Goal: Transaction & Acquisition: Purchase product/service

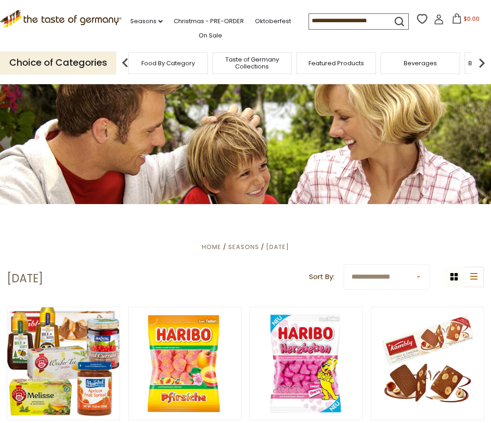
click at [164, 61] on span "Food By Category" at bounding box center [168, 63] width 54 height 7
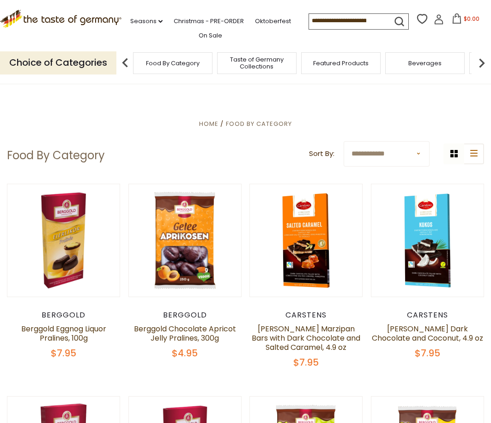
scroll to position [0, 0]
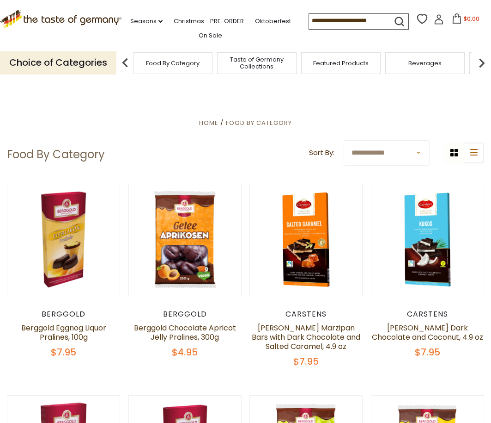
click at [124, 59] on img at bounding box center [125, 63] width 18 height 18
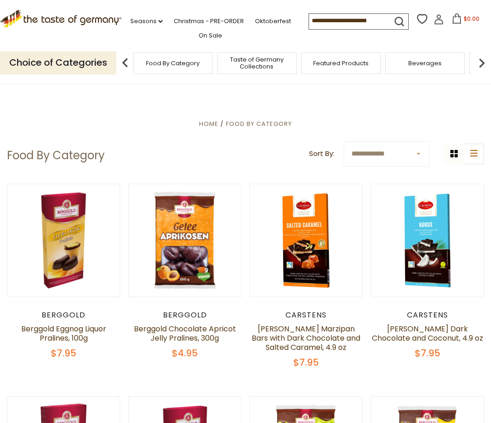
click at [168, 60] on span "Food By Category" at bounding box center [173, 63] width 54 height 7
select select "********"
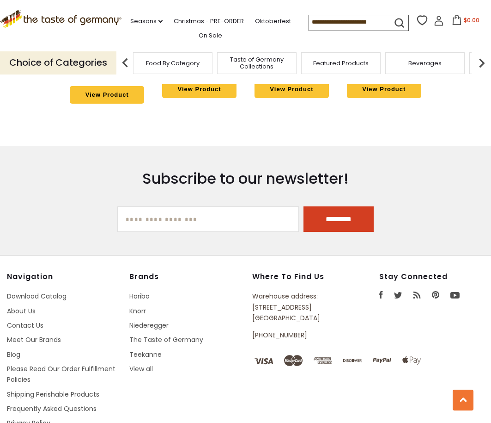
scroll to position [2351, 0]
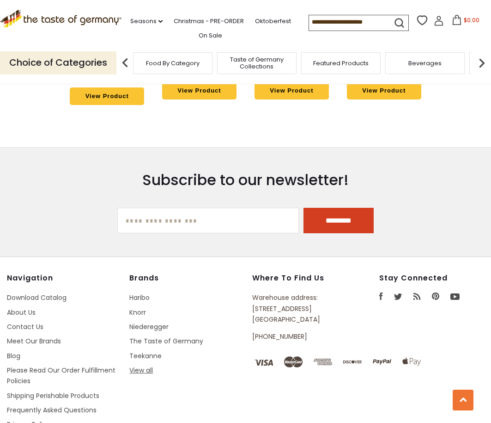
click at [142, 365] on link "View all" at bounding box center [141, 369] width 24 height 9
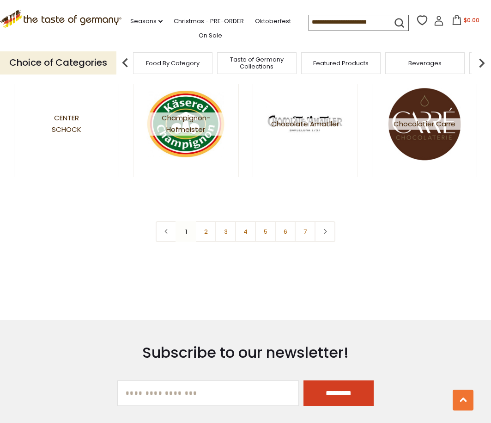
scroll to position [1396, 0]
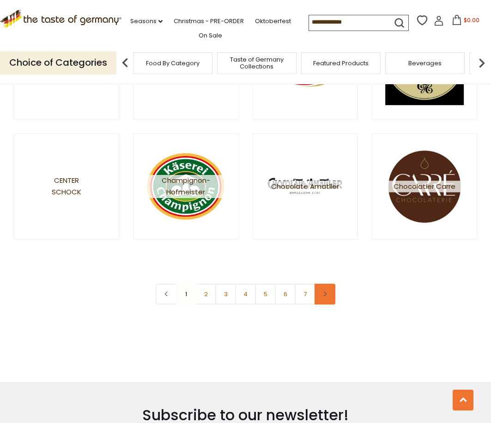
click at [326, 292] on icon at bounding box center [326, 293] width 6 height 5
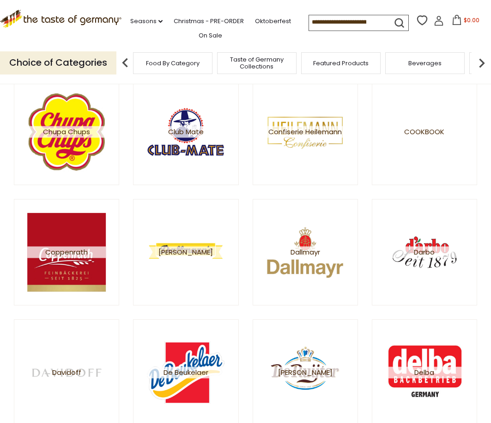
scroll to position [125, 0]
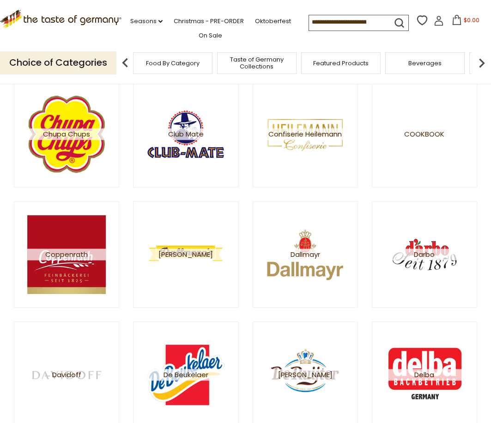
click at [309, 19] on input at bounding box center [348, 21] width 78 height 13
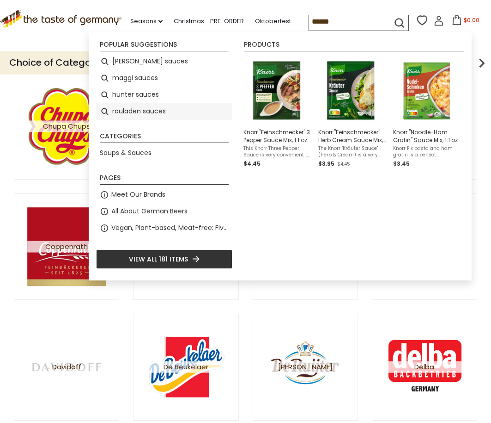
scroll to position [133, 0]
type input "******"
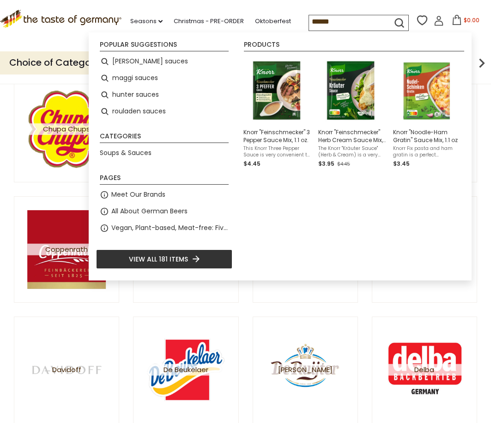
click at [146, 260] on span "View all 181 items" at bounding box center [158, 259] width 59 height 10
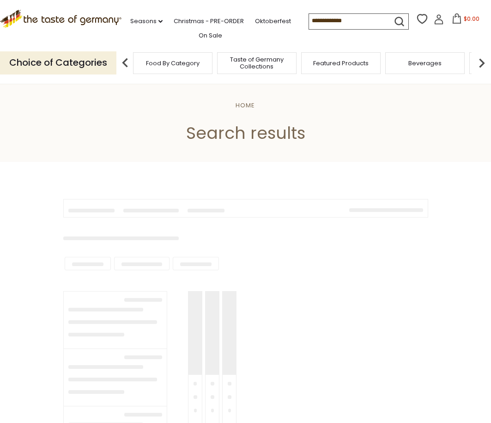
type input "******"
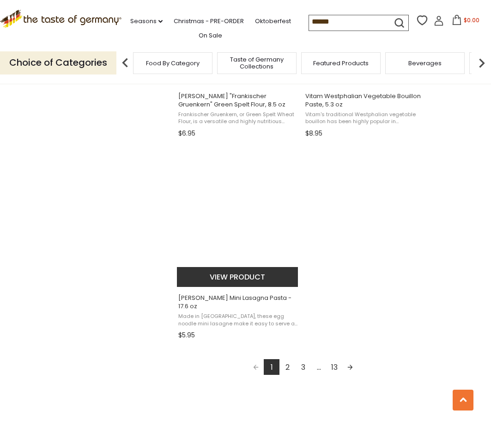
scroll to position [1519, 0]
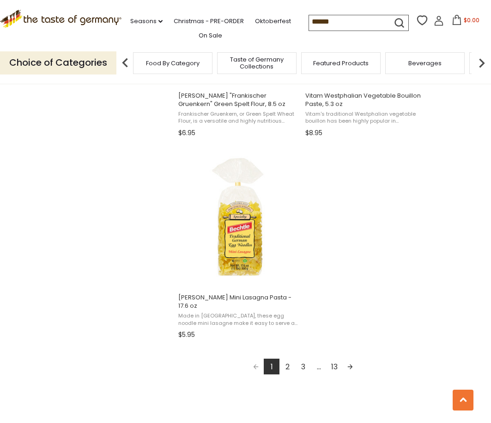
click at [288, 358] on link "2" at bounding box center [288, 366] width 16 height 16
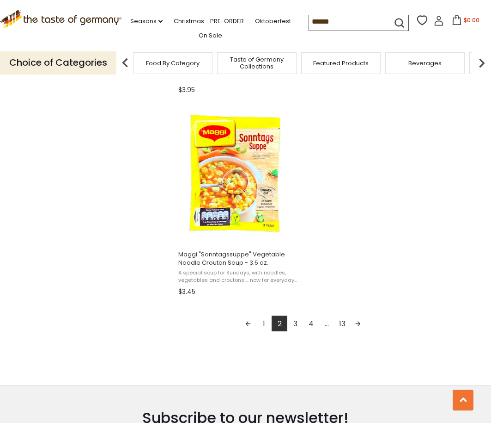
scroll to position [1547, 0]
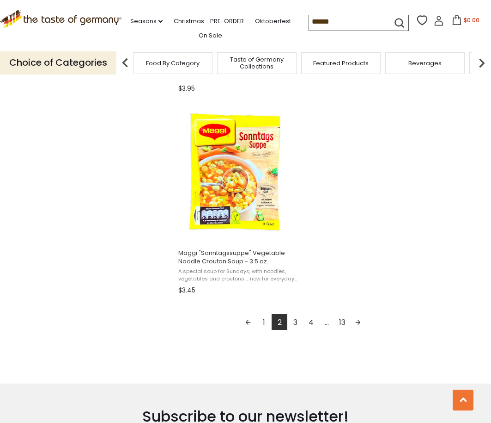
click at [296, 314] on link "3" at bounding box center [296, 322] width 16 height 16
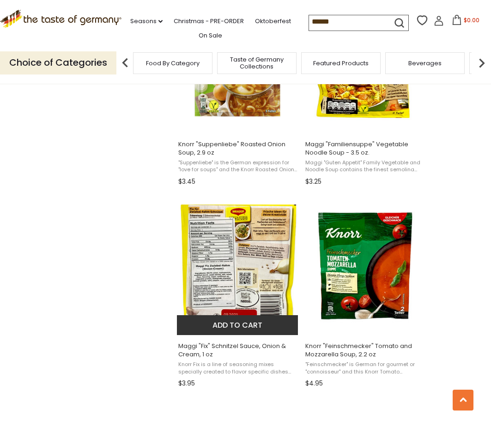
scroll to position [862, 0]
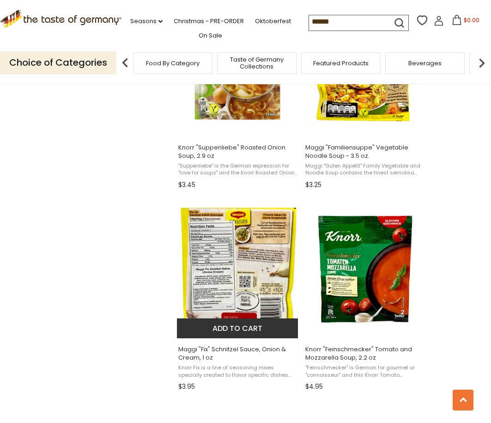
drag, startPoint x: 243, startPoint y: 324, endPoint x: 238, endPoint y: 324, distance: 5.1
click at [243, 324] on button "Add to cart" at bounding box center [238, 328] width 122 height 20
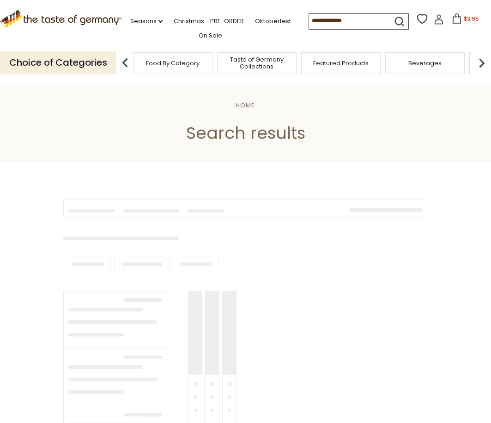
scroll to position [588, 0]
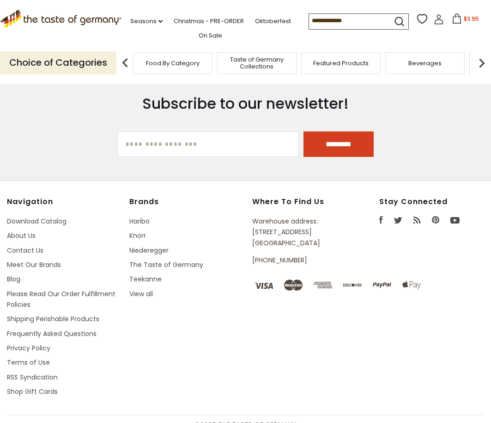
type input "******"
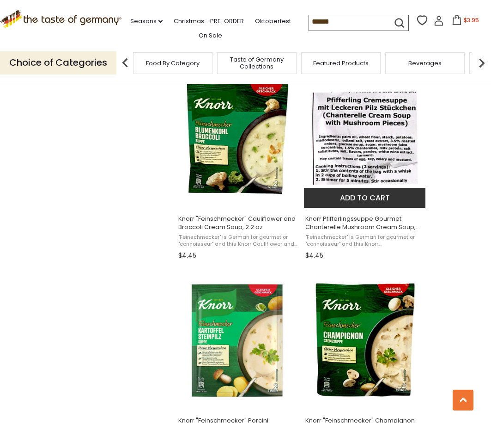
scroll to position [1192, 0]
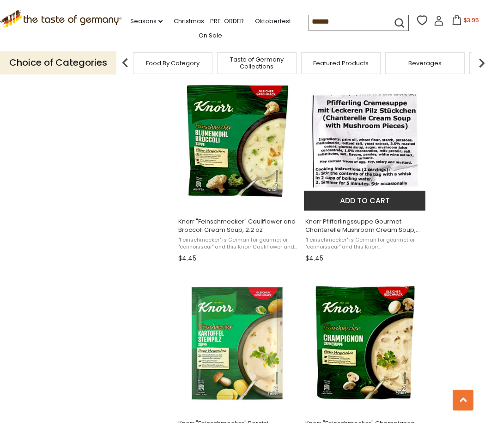
click at [350, 198] on button "Add to cart" at bounding box center [365, 200] width 122 height 20
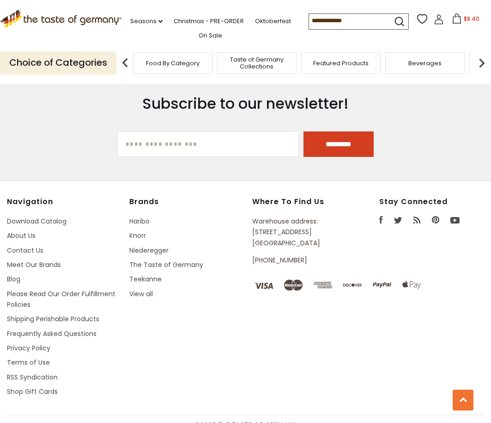
type input "******"
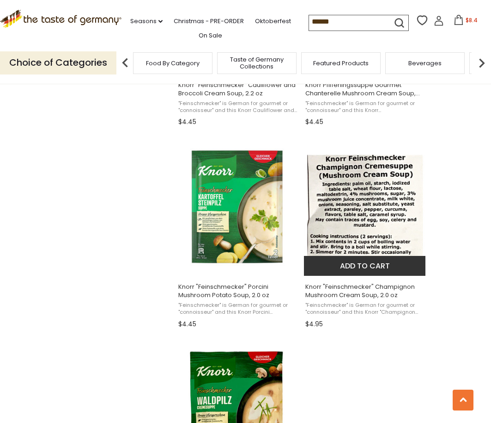
scroll to position [1327, 0]
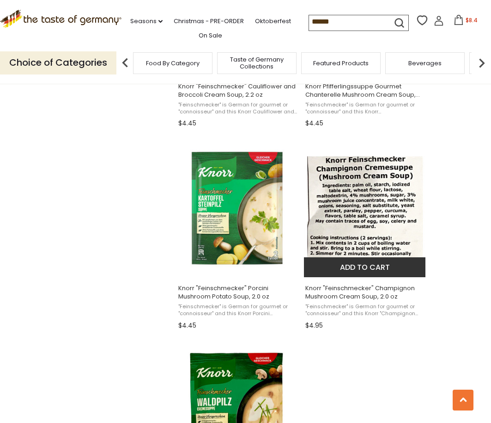
click at [356, 263] on button "Add to cart" at bounding box center [365, 267] width 122 height 20
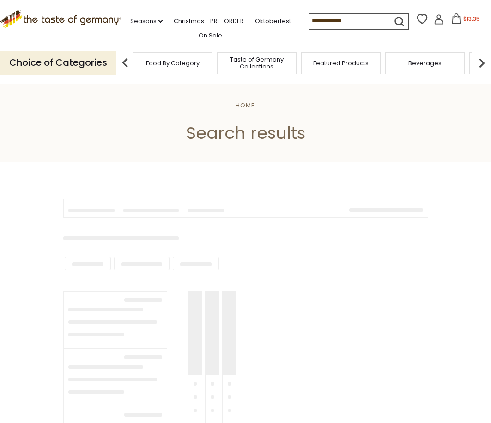
type input "******"
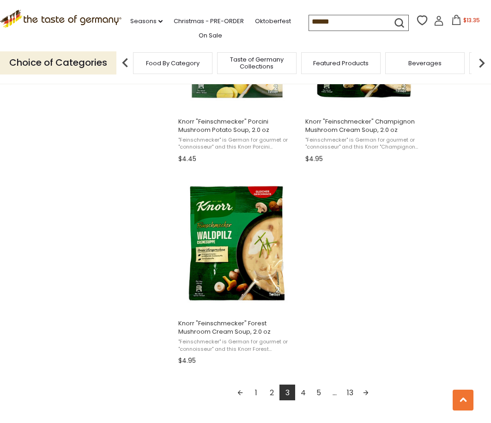
scroll to position [1495, 0]
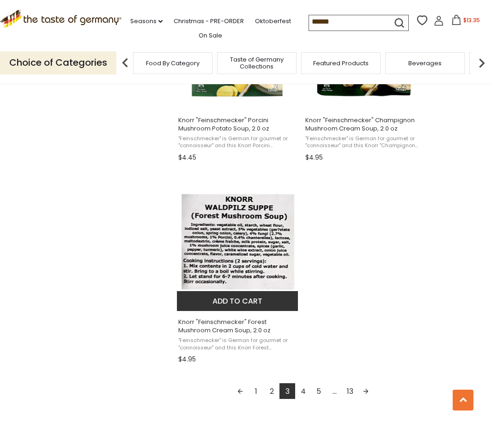
click at [237, 298] on button "Add to cart" at bounding box center [238, 301] width 122 height 20
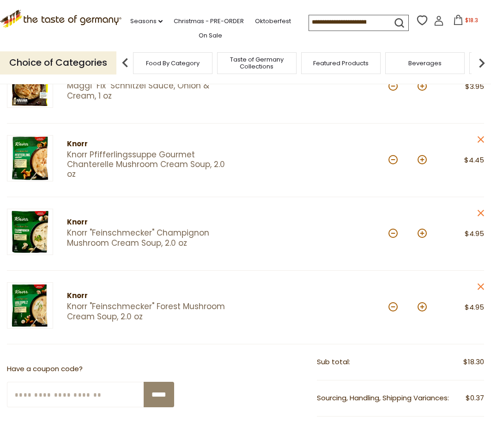
scroll to position [148, 0]
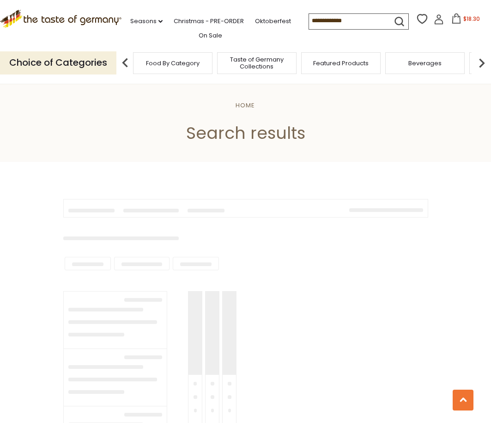
scroll to position [1495, 0]
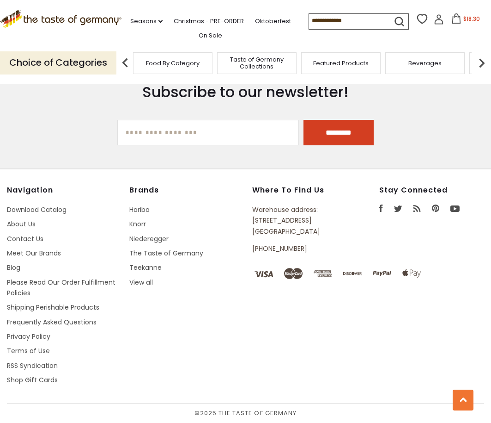
type input "******"
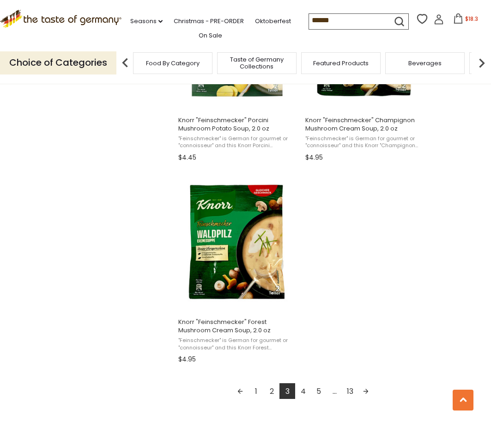
click at [304, 386] on link "4" at bounding box center [303, 391] width 16 height 16
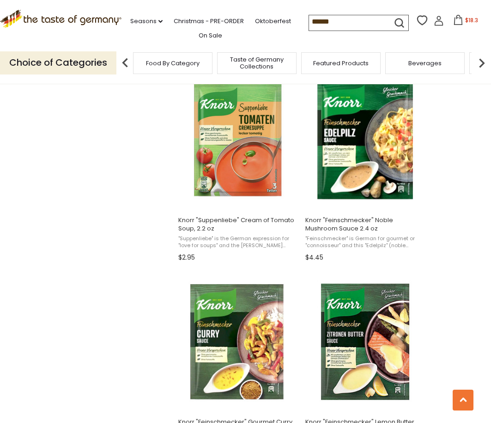
scroll to position [795, 1]
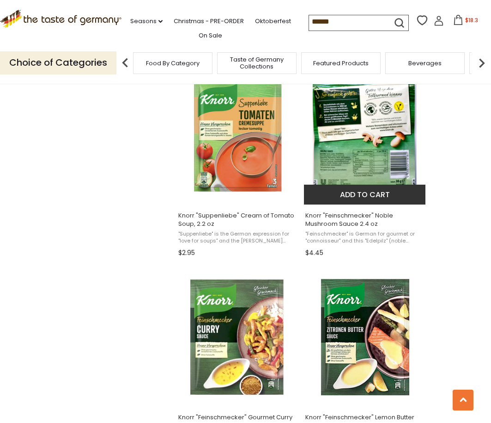
click at [359, 192] on button "Add to cart" at bounding box center [365, 194] width 122 height 20
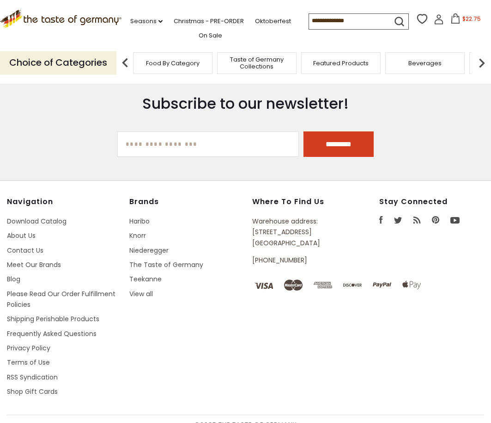
type input "******"
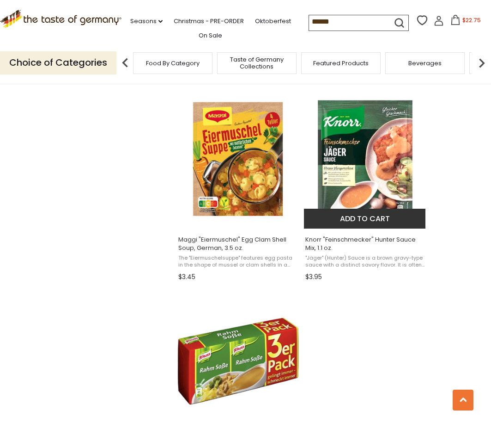
scroll to position [1374, 0]
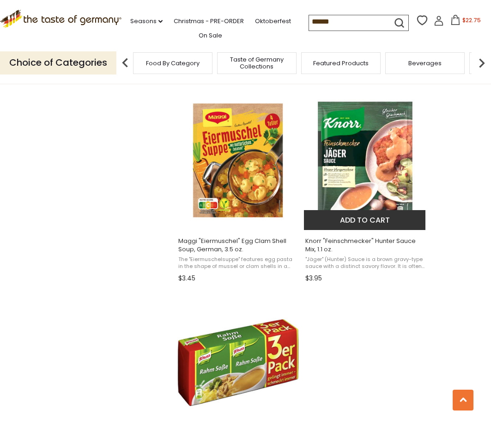
click at [375, 217] on button "Add to cart" at bounding box center [365, 220] width 122 height 20
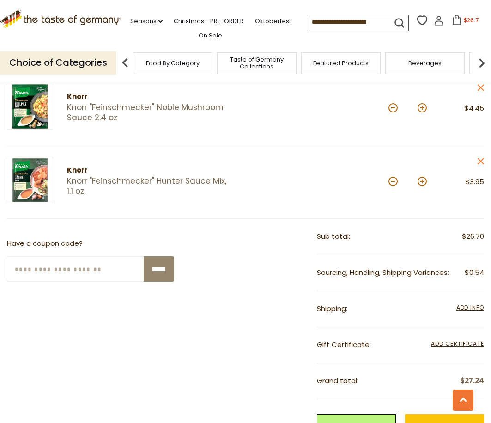
scroll to position [425, 0]
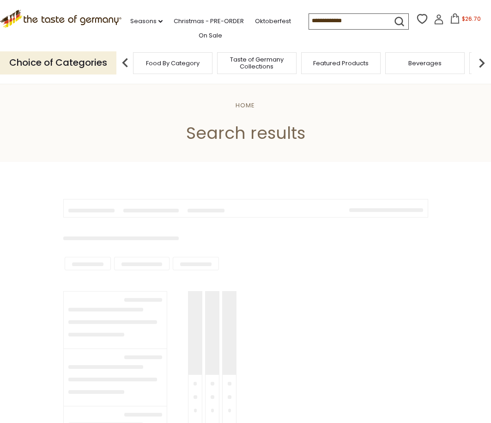
type input "******"
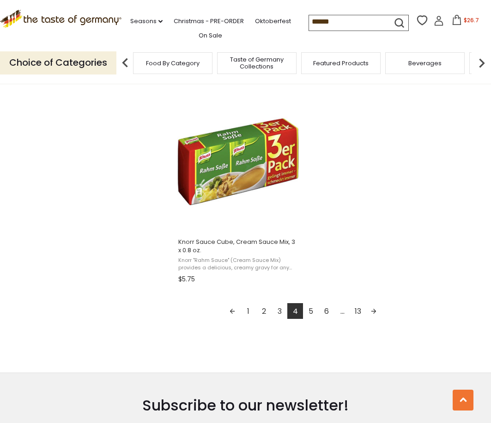
scroll to position [1576, 0]
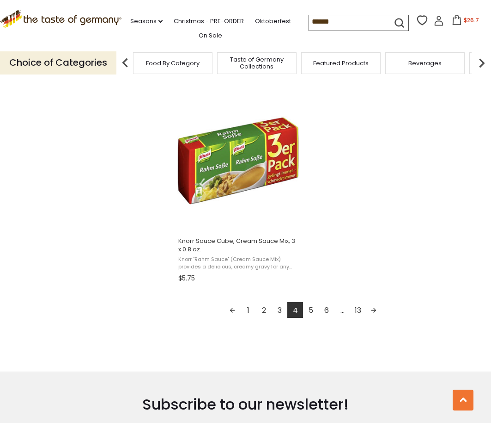
click at [312, 306] on link "5" at bounding box center [311, 310] width 16 height 16
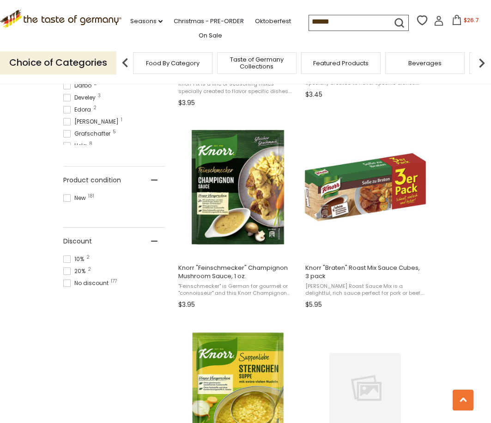
scroll to position [540, 0]
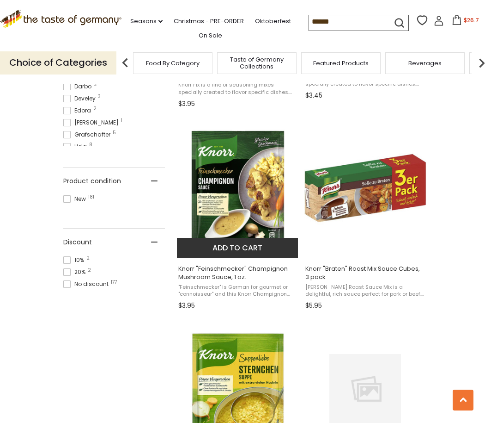
click at [249, 248] on button "Add to cart" at bounding box center [238, 248] width 122 height 20
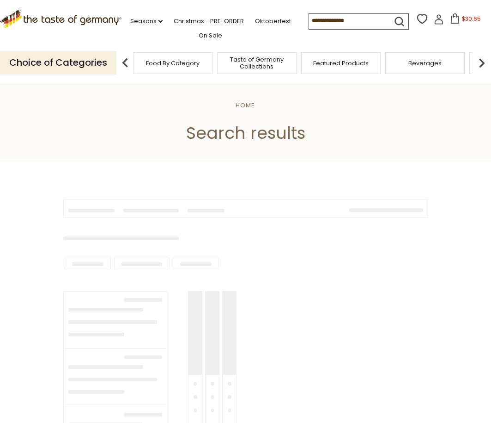
type input "******"
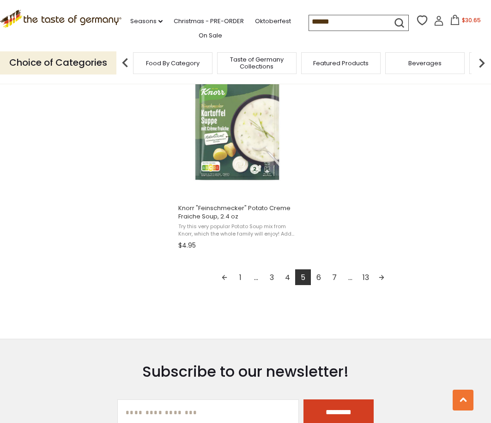
scroll to position [1619, 0]
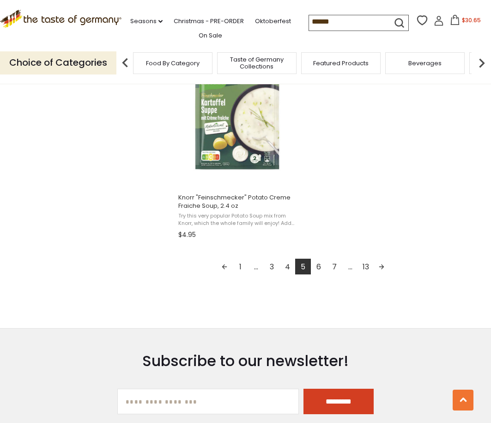
click at [319, 262] on link "6" at bounding box center [319, 266] width 16 height 16
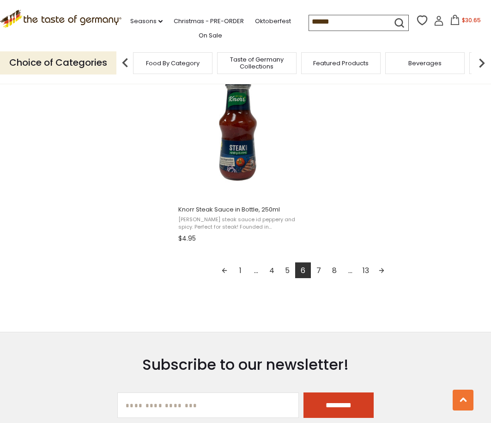
scroll to position [1612, 0]
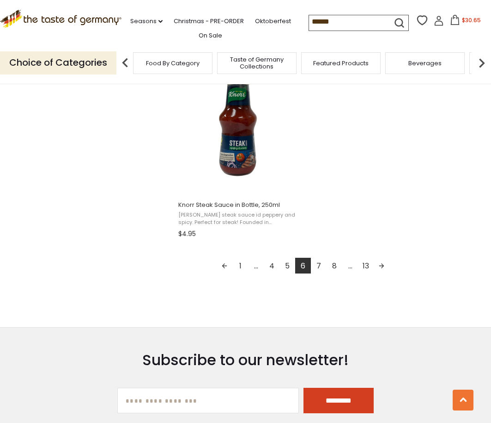
click at [319, 262] on link "7" at bounding box center [319, 266] width 16 height 16
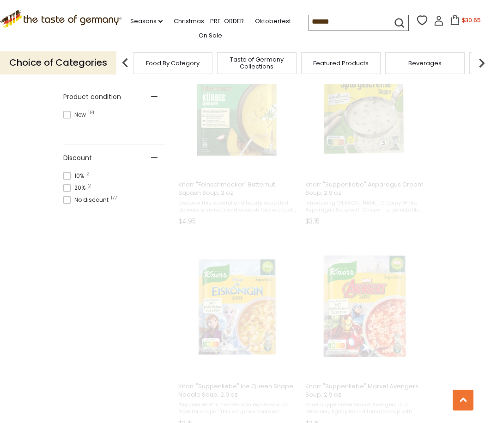
scroll to position [71, 0]
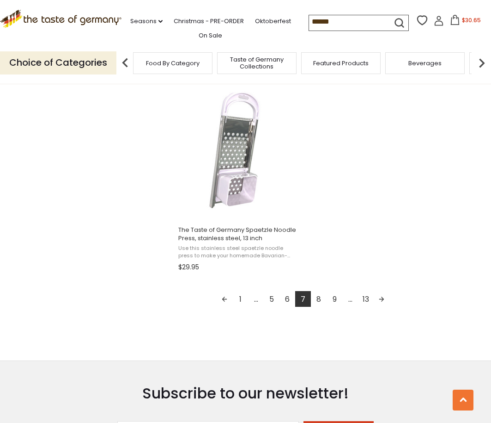
scroll to position [1590, 0]
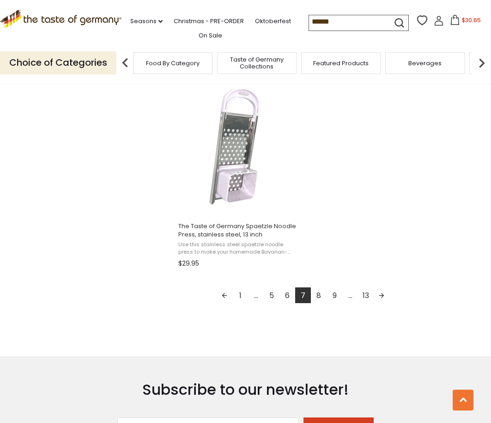
click at [319, 292] on link "8" at bounding box center [319, 295] width 16 height 16
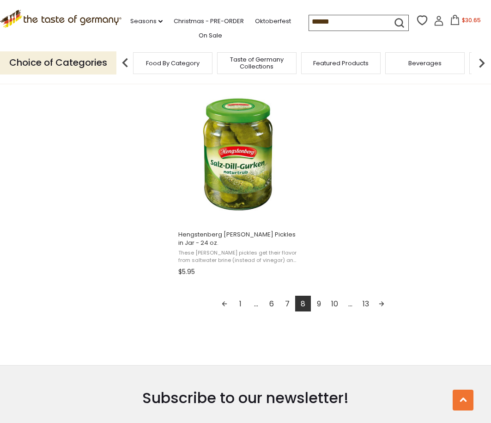
scroll to position [1584, 0]
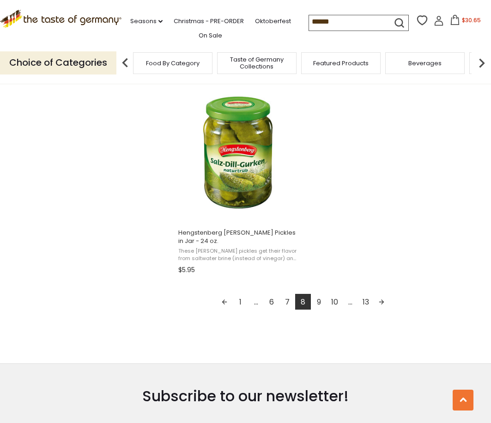
click at [320, 294] on link "9" at bounding box center [319, 302] width 16 height 16
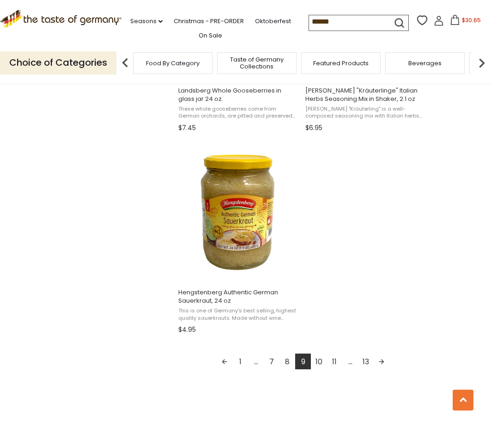
scroll to position [1527, 0]
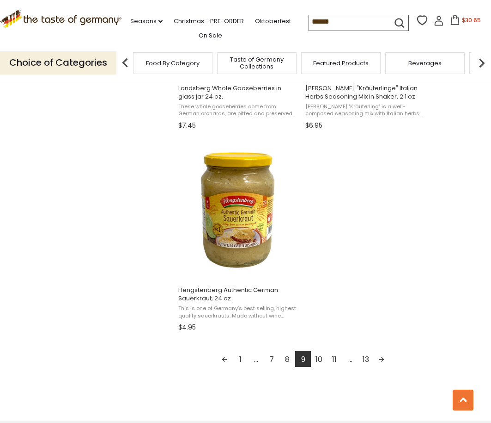
click at [319, 355] on link "10" at bounding box center [319, 359] width 16 height 16
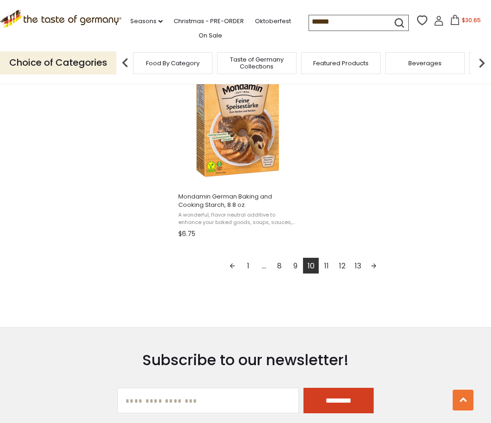
scroll to position [1623, 0]
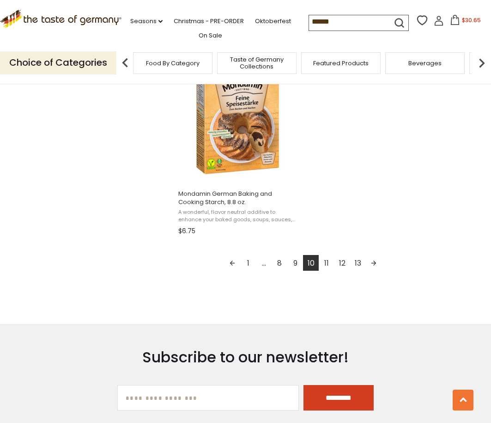
click at [326, 258] on link "11" at bounding box center [327, 263] width 16 height 16
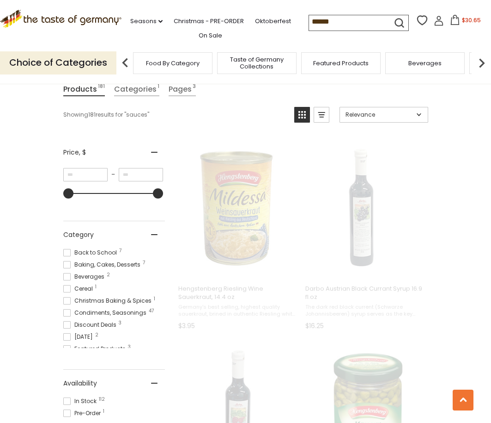
scroll to position [0, 0]
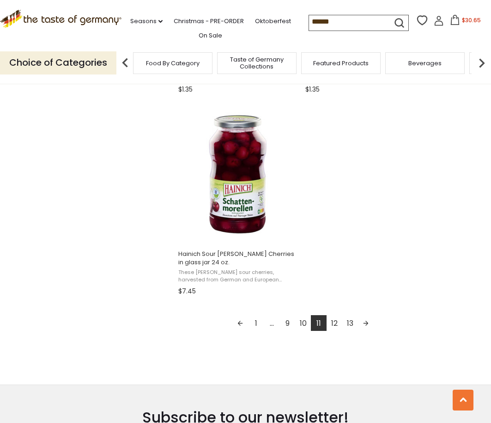
scroll to position [1570, 0]
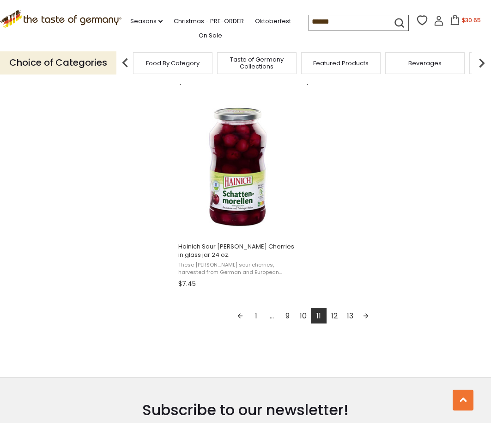
click at [337, 312] on link "12" at bounding box center [335, 315] width 16 height 16
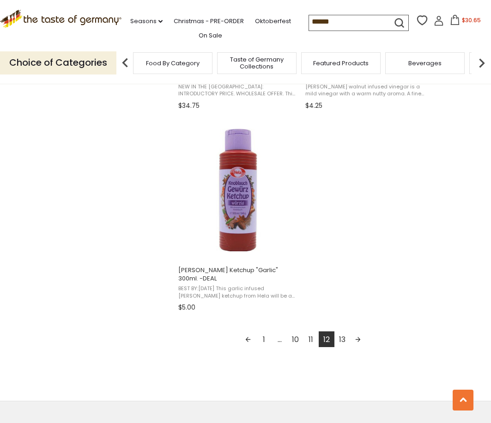
scroll to position [1547, 0]
click at [344, 336] on link "13" at bounding box center [343, 339] width 16 height 16
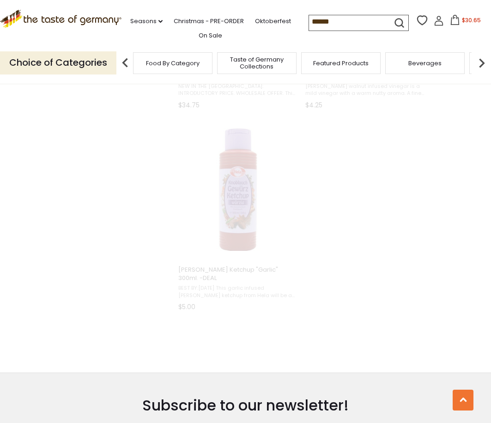
scroll to position [851, 0]
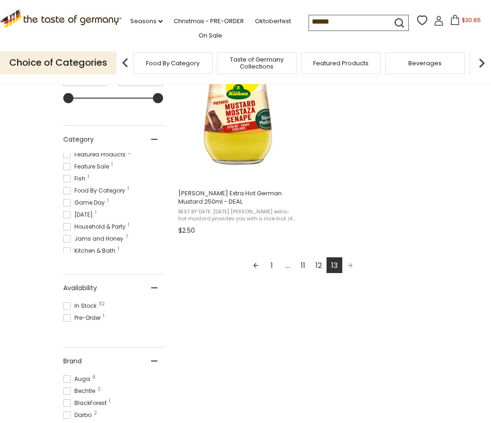
scroll to position [211, 0]
click at [107, 190] on span "Food By Category 1" at bounding box center [95, 190] width 65 height 8
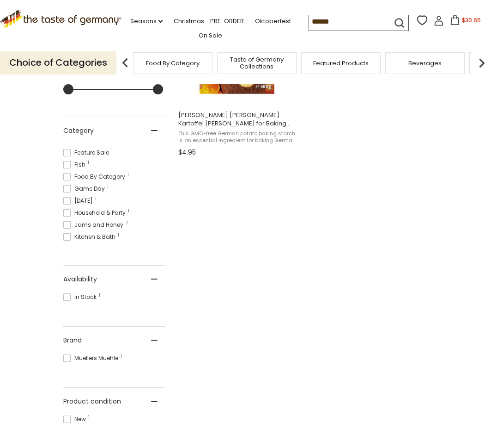
scroll to position [103, 0]
click at [66, 174] on span at bounding box center [66, 177] width 7 height 7
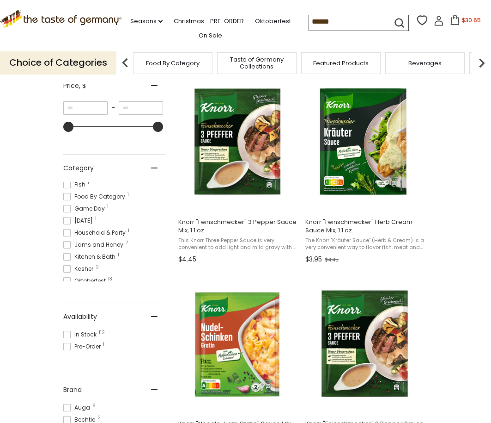
scroll to position [183, 0]
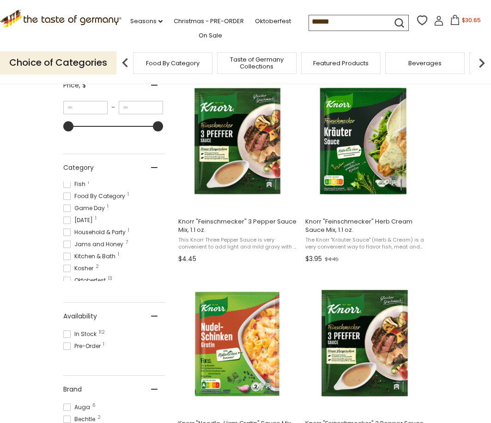
click at [179, 60] on span "Food By Category" at bounding box center [173, 63] width 54 height 7
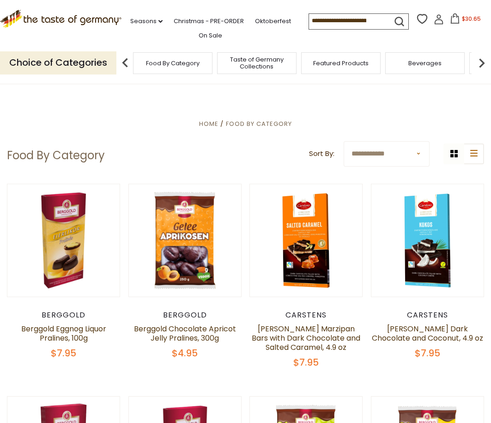
scroll to position [0, 0]
click at [482, 60] on img at bounding box center [482, 63] width 18 height 18
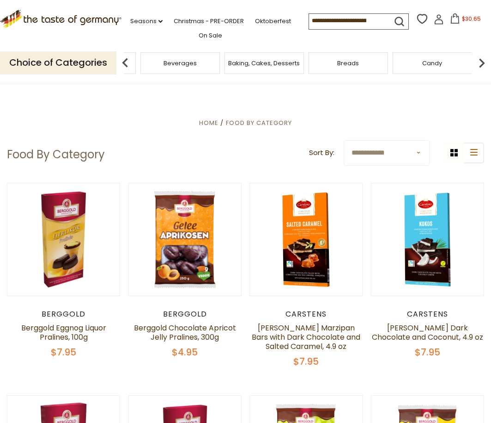
click at [481, 60] on img at bounding box center [482, 63] width 18 height 18
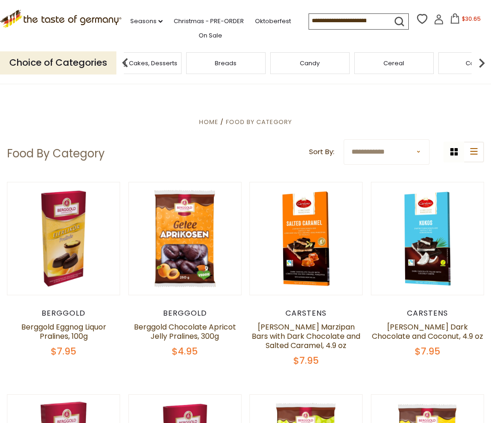
click at [481, 60] on img at bounding box center [482, 63] width 18 height 18
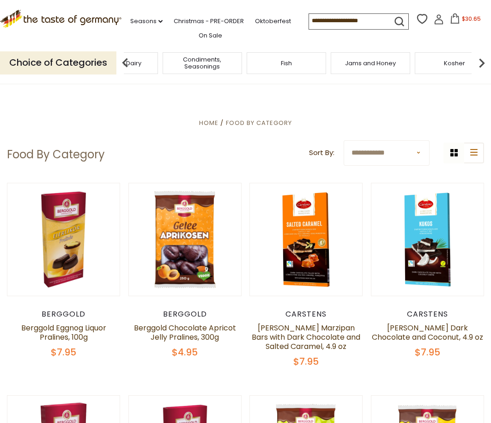
click at [293, 63] on div "Fish" at bounding box center [287, 63] width 80 height 22
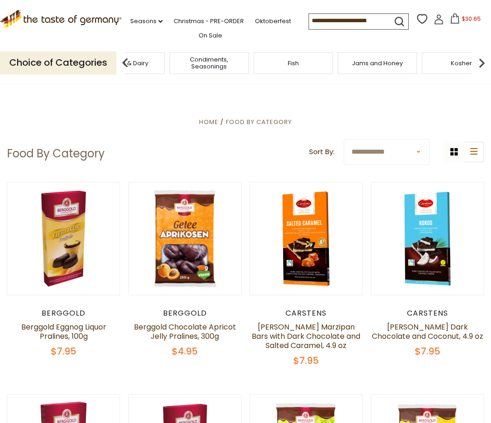
click at [290, 61] on span "Fish" at bounding box center [293, 63] width 11 height 7
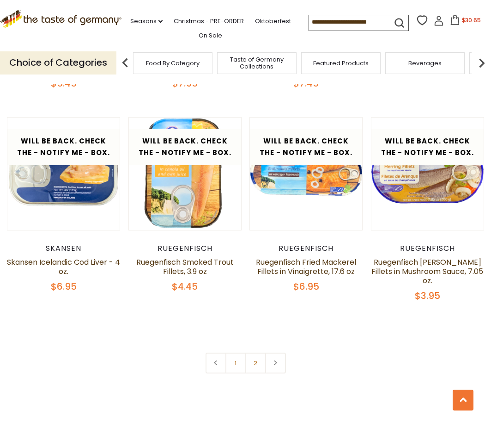
scroll to position [1888, 0]
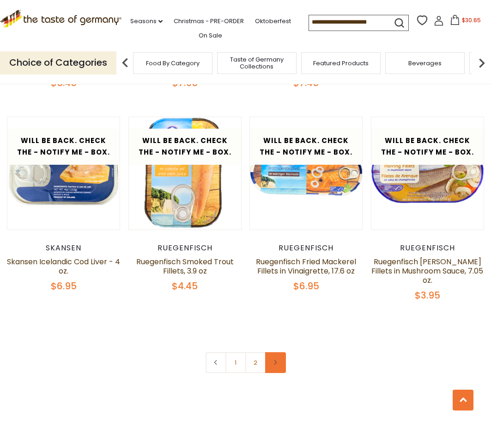
click at [274, 360] on icon at bounding box center [276, 362] width 6 height 5
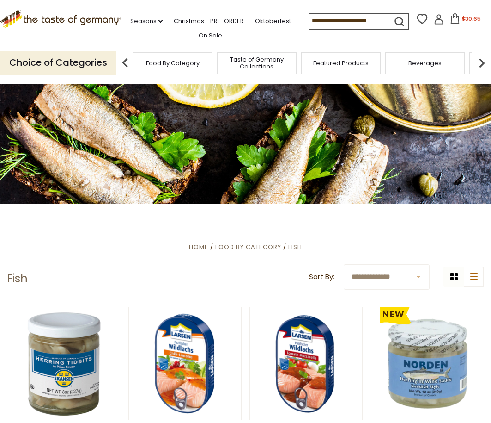
click at [480, 60] on img at bounding box center [482, 63] width 18 height 18
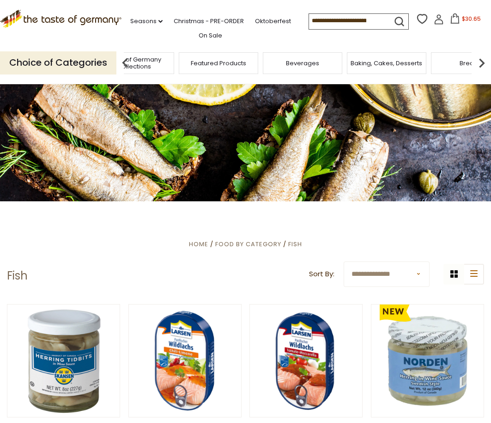
click at [480, 60] on img at bounding box center [482, 63] width 18 height 18
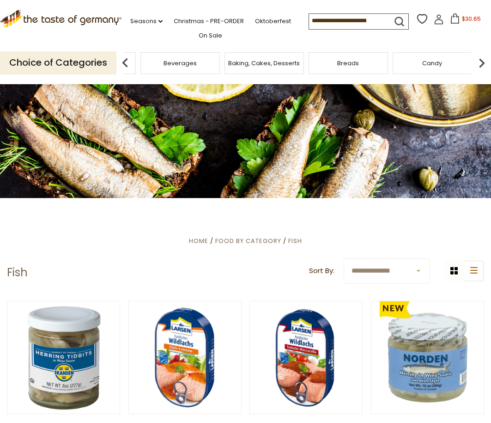
scroll to position [6, 0]
click at [278, 60] on span "Baking, Cakes, Desserts" at bounding box center [264, 63] width 72 height 7
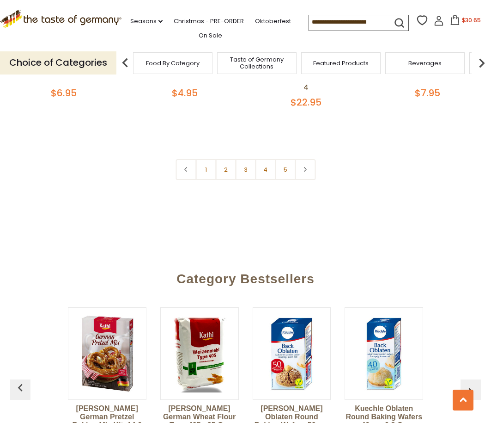
scroll to position [2094, 0]
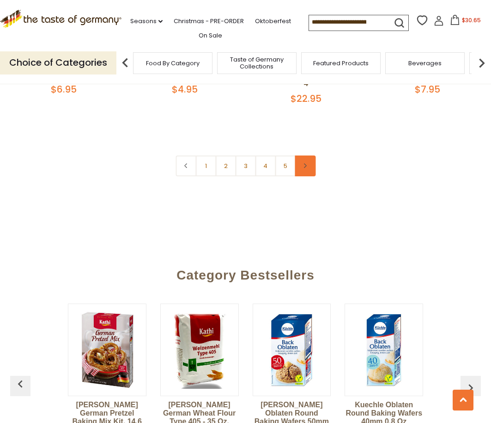
click at [305, 163] on icon at bounding box center [306, 165] width 6 height 5
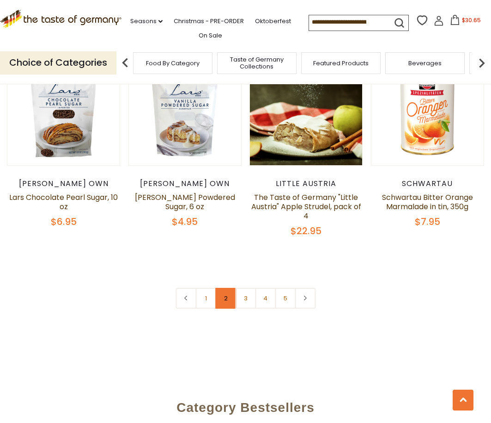
scroll to position [1958, 0]
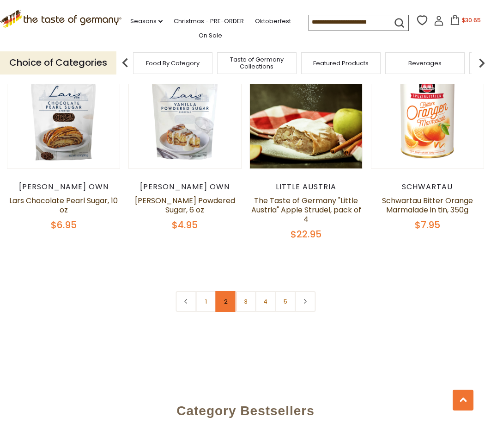
click at [227, 291] on link "2" at bounding box center [225, 301] width 21 height 21
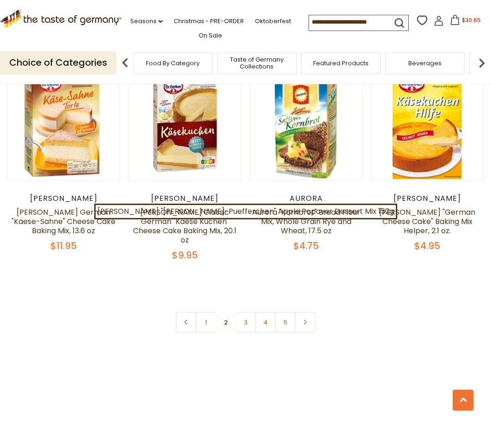
scroll to position [1957, 0]
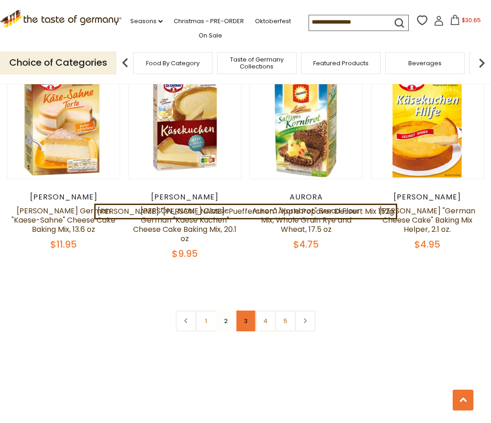
click at [246, 310] on link "3" at bounding box center [245, 320] width 21 height 21
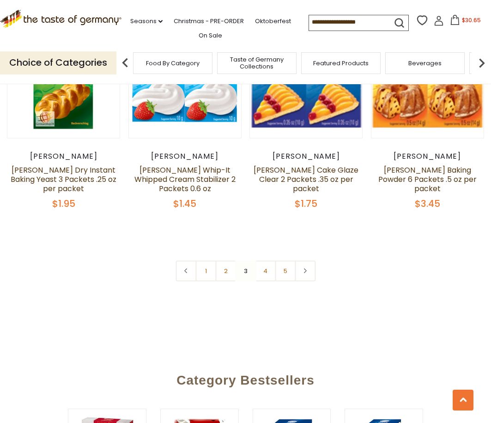
scroll to position [2011, 0]
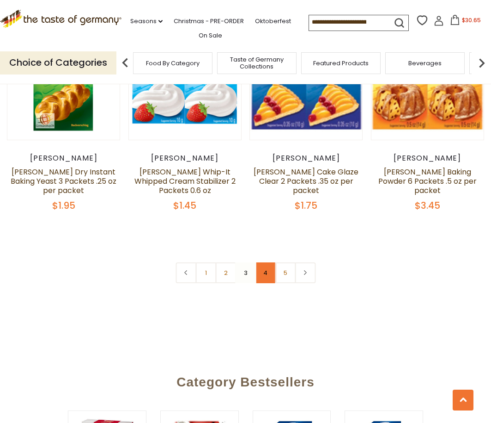
click at [262, 262] on link "4" at bounding box center [265, 272] width 21 height 21
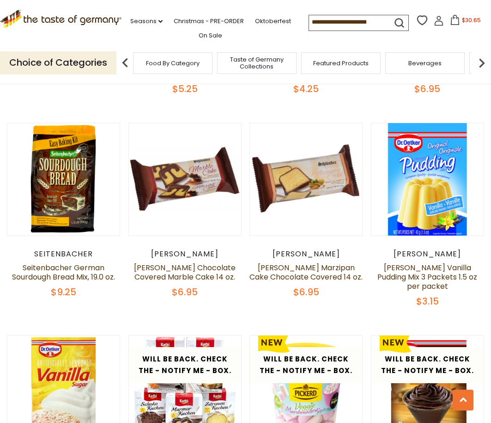
scroll to position [606, 0]
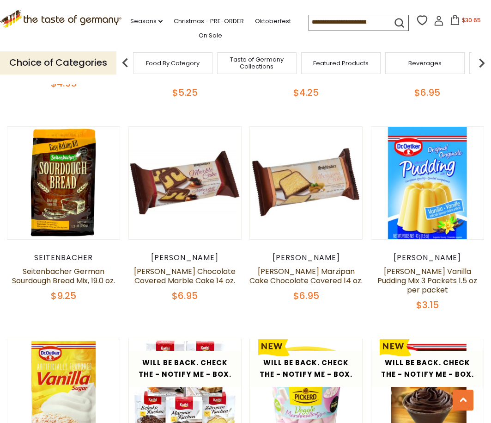
click at [480, 61] on img at bounding box center [482, 63] width 18 height 18
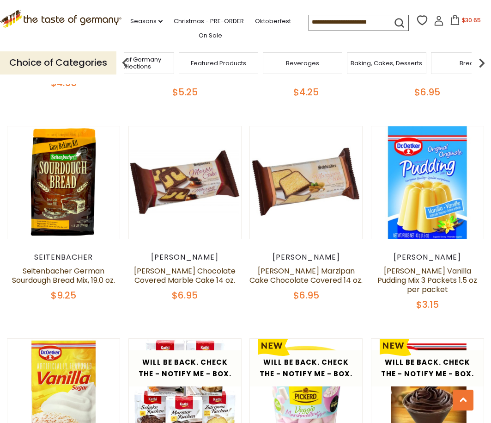
click at [480, 61] on img at bounding box center [482, 63] width 18 height 18
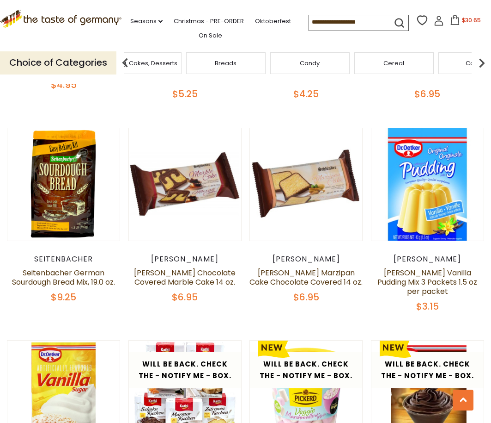
scroll to position [600, 0]
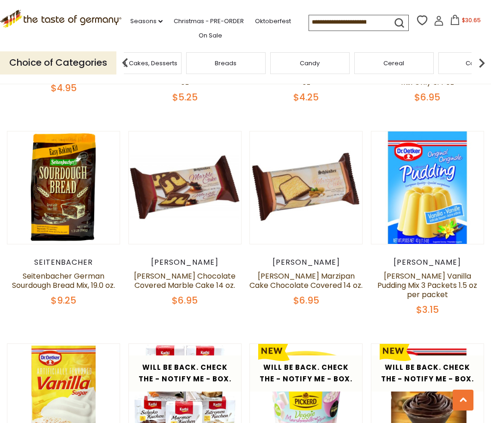
click at [480, 59] on img at bounding box center [482, 63] width 18 height 18
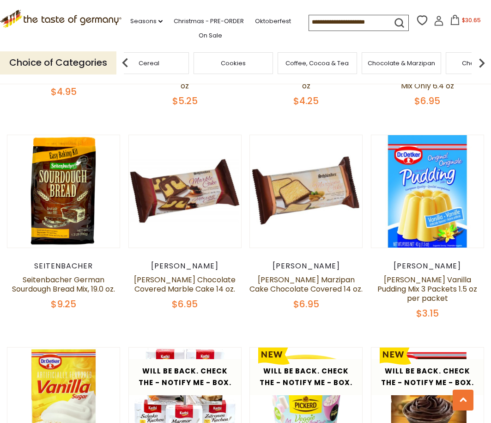
scroll to position [594, 0]
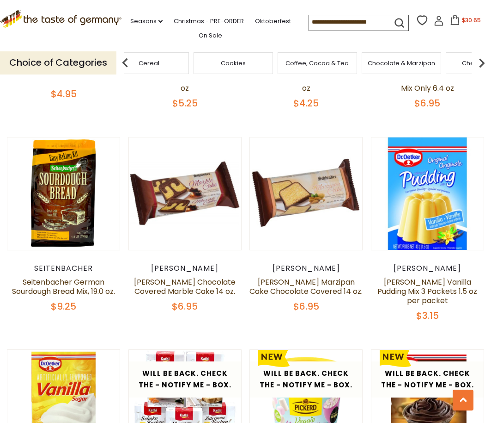
click at [236, 60] on span "Cookies" at bounding box center [233, 63] width 25 height 7
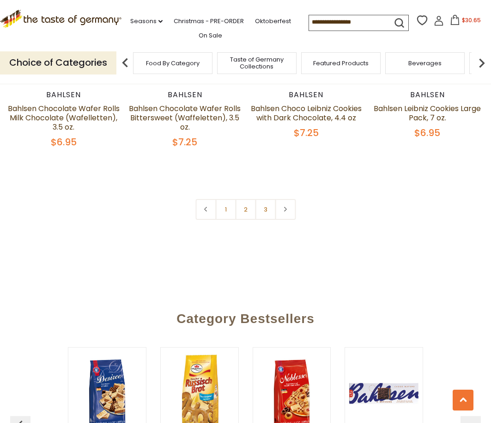
scroll to position [2053, 0]
click at [284, 206] on icon at bounding box center [286, 208] width 6 height 5
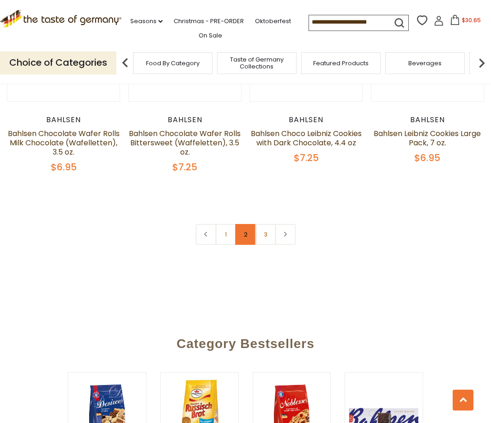
scroll to position [2025, 1]
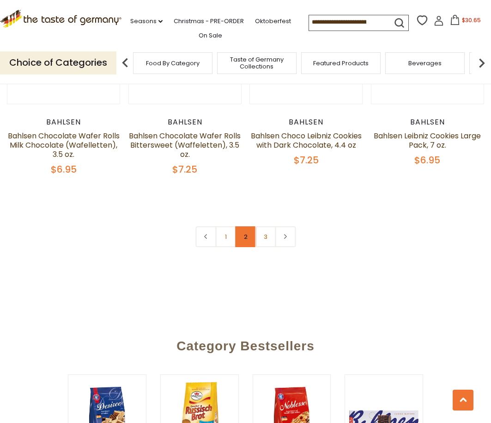
click at [243, 226] on link "2" at bounding box center [245, 236] width 21 height 21
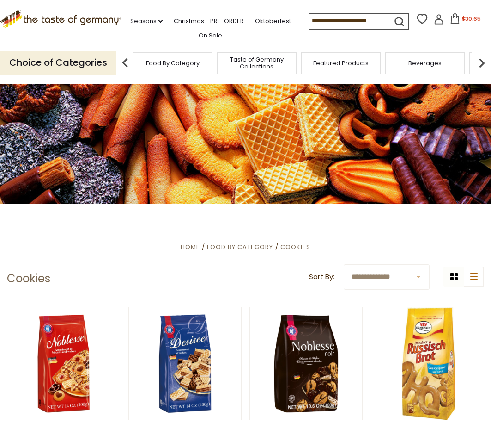
scroll to position [0, 0]
click at [451, 16] on icon at bounding box center [455, 18] width 8 height 10
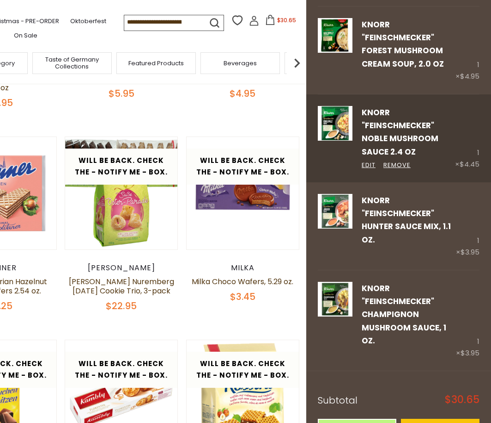
scroll to position [383, 0]
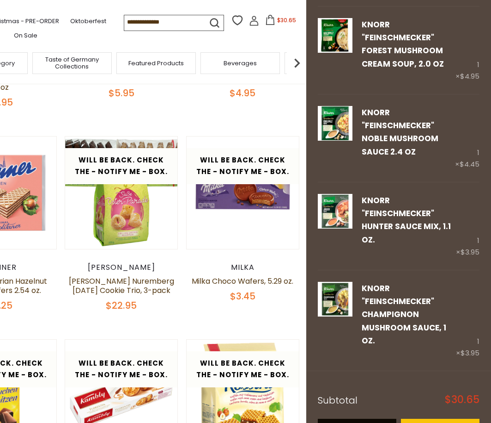
click at [367, 418] on link "View cart" at bounding box center [357, 430] width 79 height 25
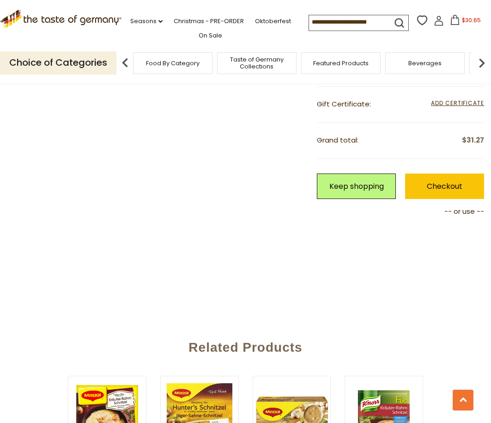
scroll to position [734, 0]
